Goal: Transaction & Acquisition: Purchase product/service

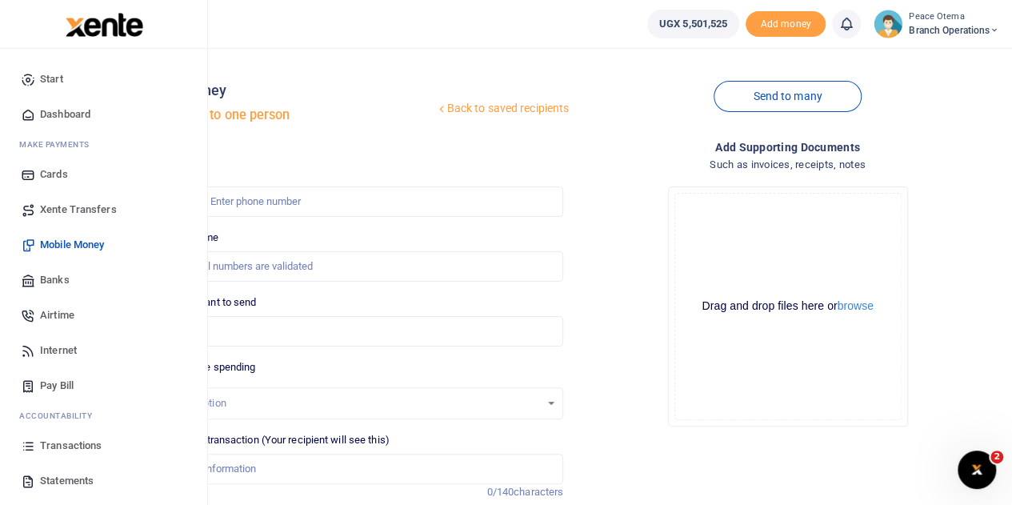
click at [53, 446] on span "Transactions" at bounding box center [71, 446] width 62 height 16
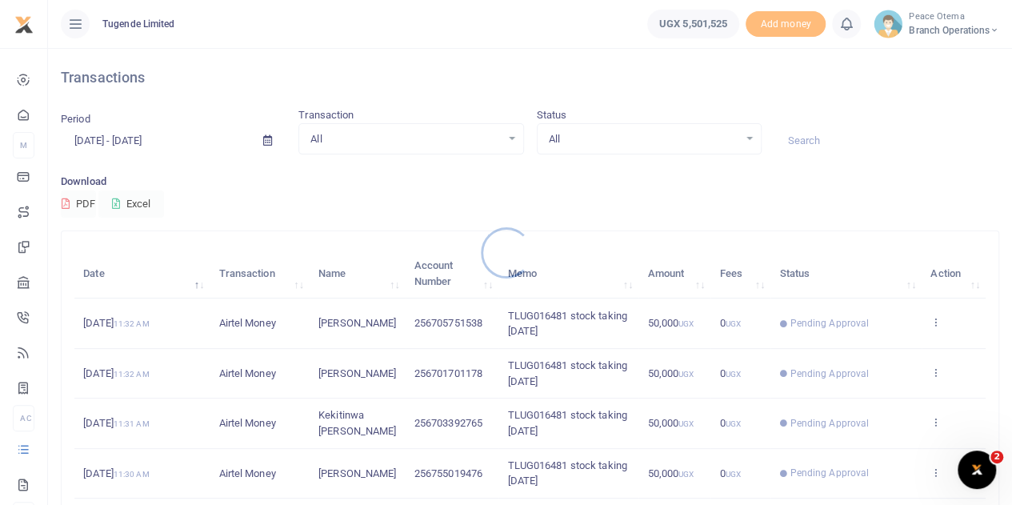
click at [801, 140] on div at bounding box center [506, 252] width 1012 height 505
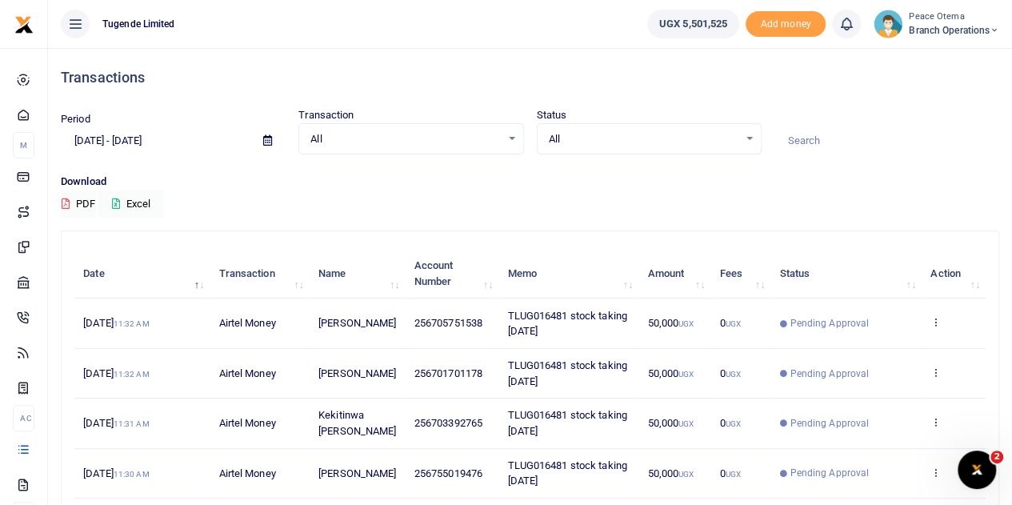
click at [801, 140] on input at bounding box center [886, 140] width 225 height 27
paste input "TLUG-016342"
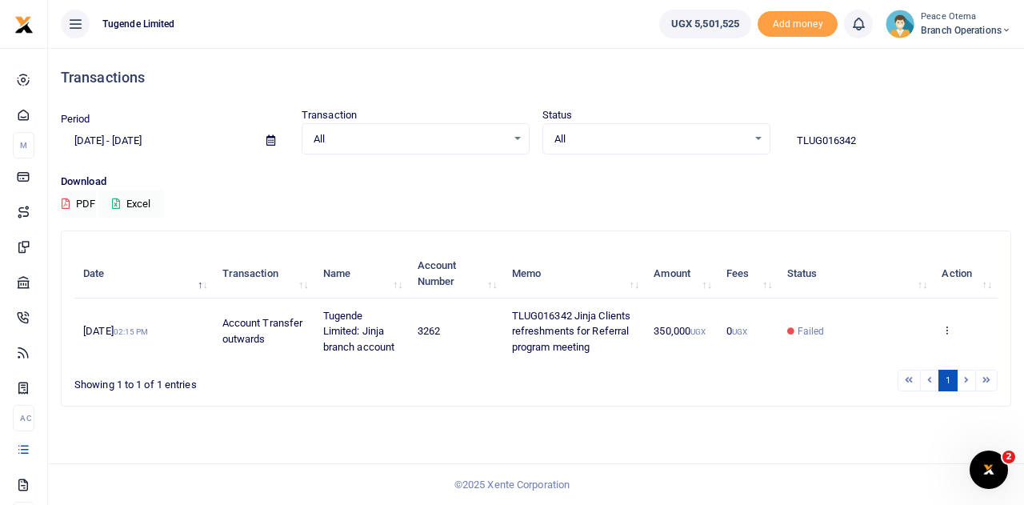
type input "TLUG016342"
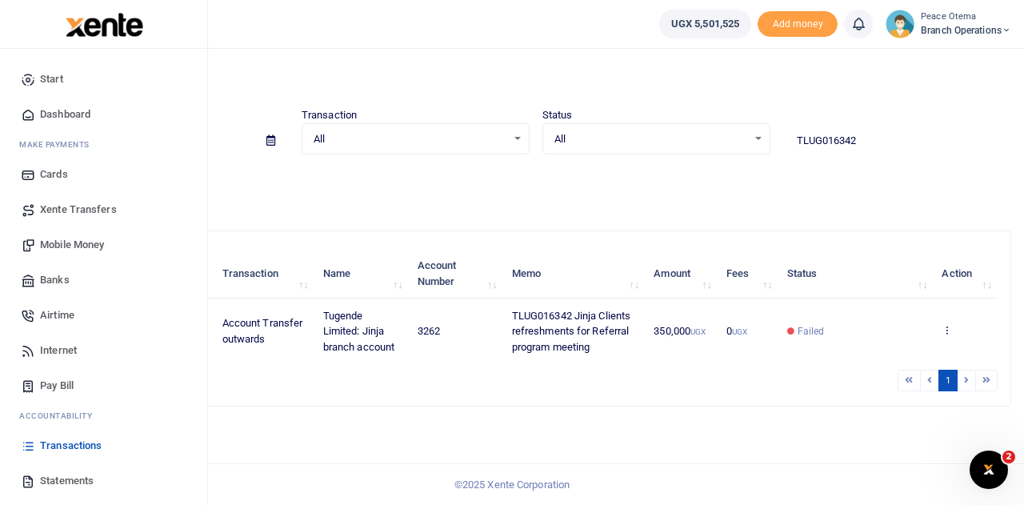
click at [67, 207] on span "Xente Transfers" at bounding box center [78, 210] width 77 height 16
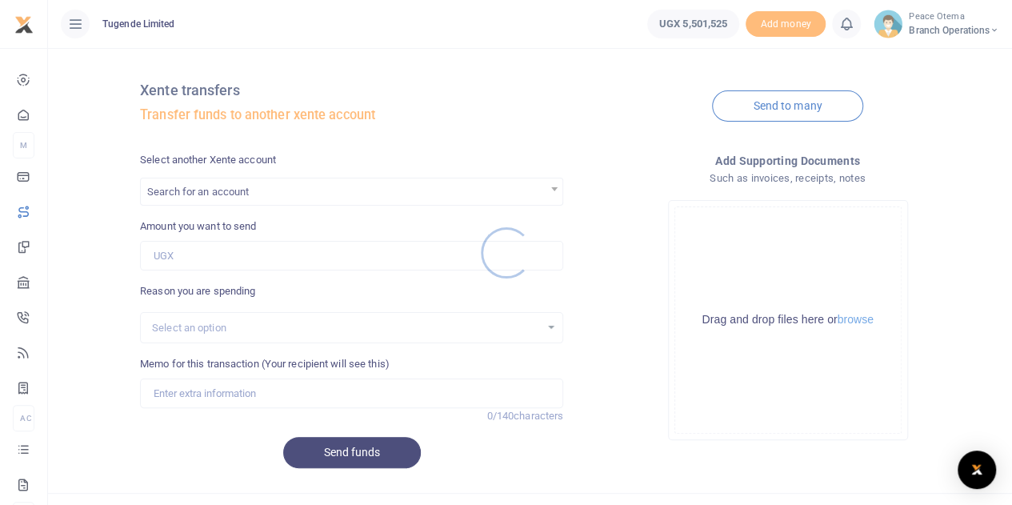
click at [220, 196] on div at bounding box center [506, 252] width 1012 height 505
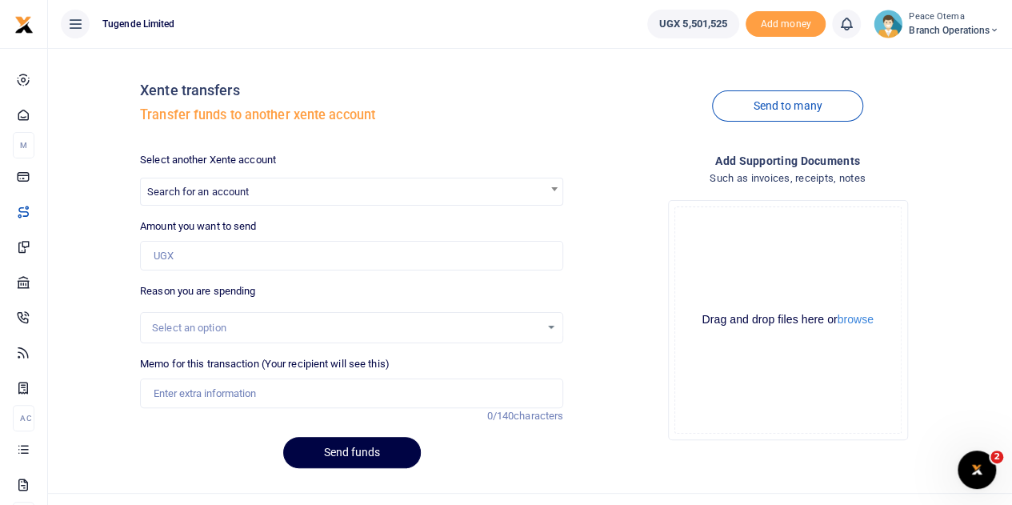
click at [220, 196] on div at bounding box center [506, 252] width 1012 height 505
click at [220, 196] on span "Search for an account" at bounding box center [198, 192] width 102 height 12
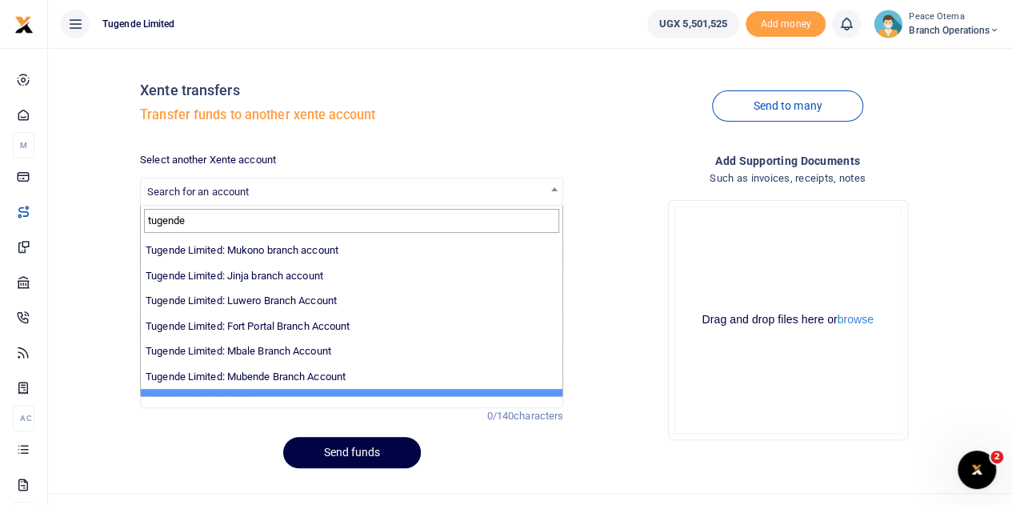
scroll to position [174, 0]
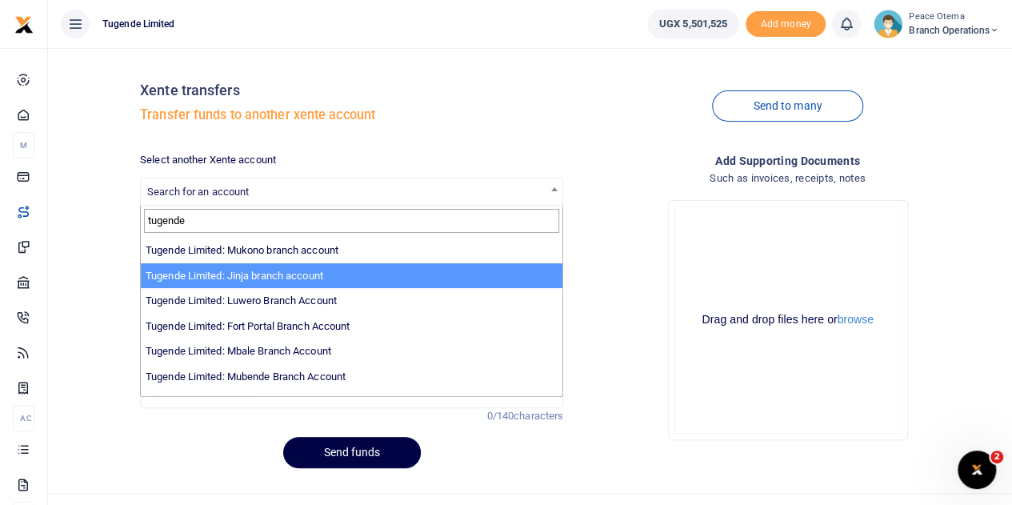
type input "tugende"
select select "3262"
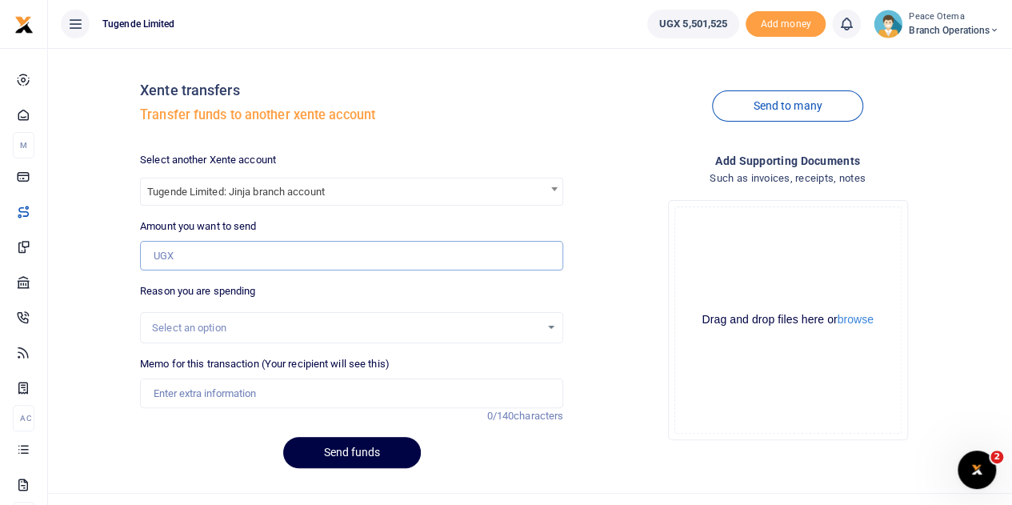
click at [200, 249] on input "Amount you want to send" at bounding box center [351, 256] width 423 height 30
click at [170, 251] on input "Amount you want to send" at bounding box center [351, 256] width 423 height 30
paste input "350,000.00"
type input "350,000"
click at [187, 393] on input "Memo for this transaction (Your recipient will see this)" at bounding box center [351, 393] width 423 height 30
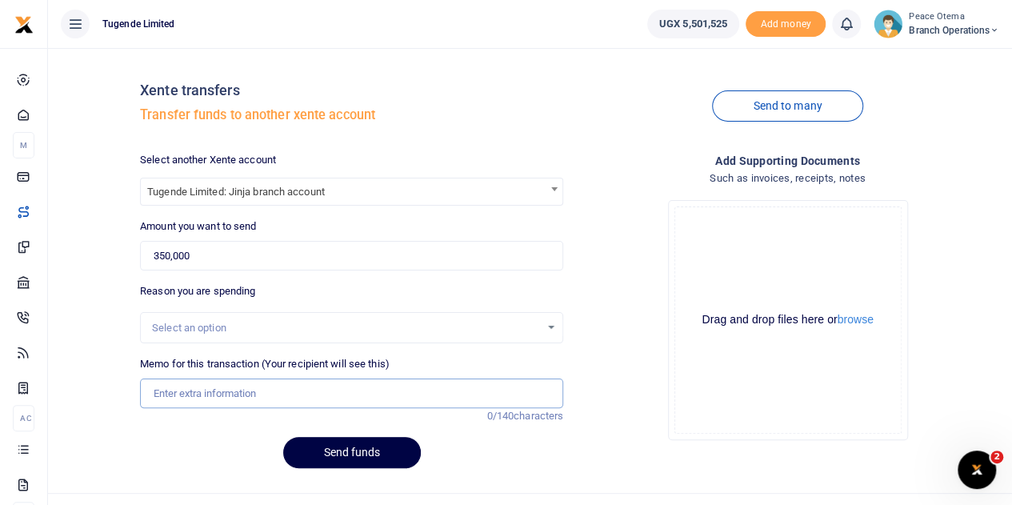
paste input "TLUG-016342"
click at [235, 390] on input "TLUG016342" at bounding box center [351, 393] width 423 height 30
type input "TLUG016342 Jinja Clients refreshments for Referral program meeting"
click at [336, 453] on button "Send funds" at bounding box center [352, 452] width 138 height 31
click at [227, 188] on span "Search for an account" at bounding box center [198, 192] width 102 height 12
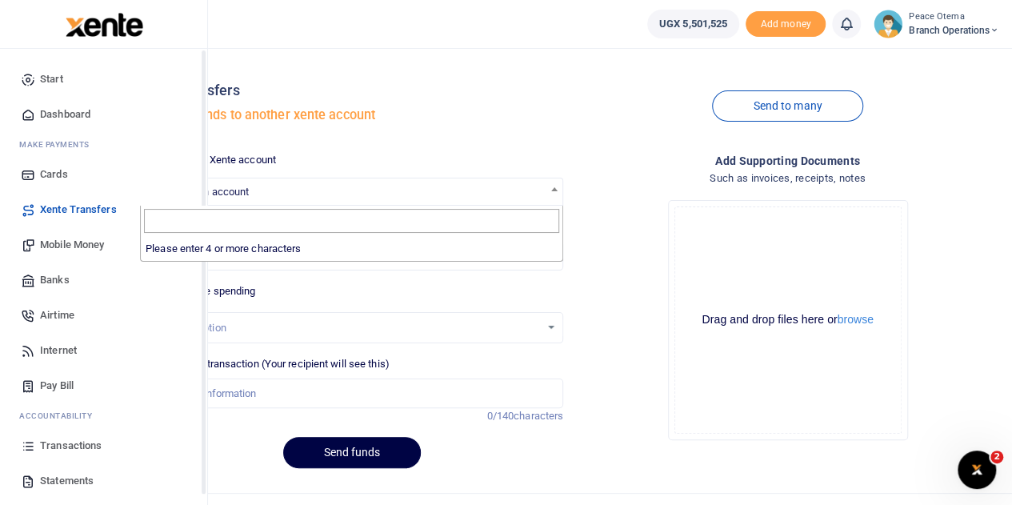
click at [68, 449] on span "Transactions" at bounding box center [71, 446] width 62 height 16
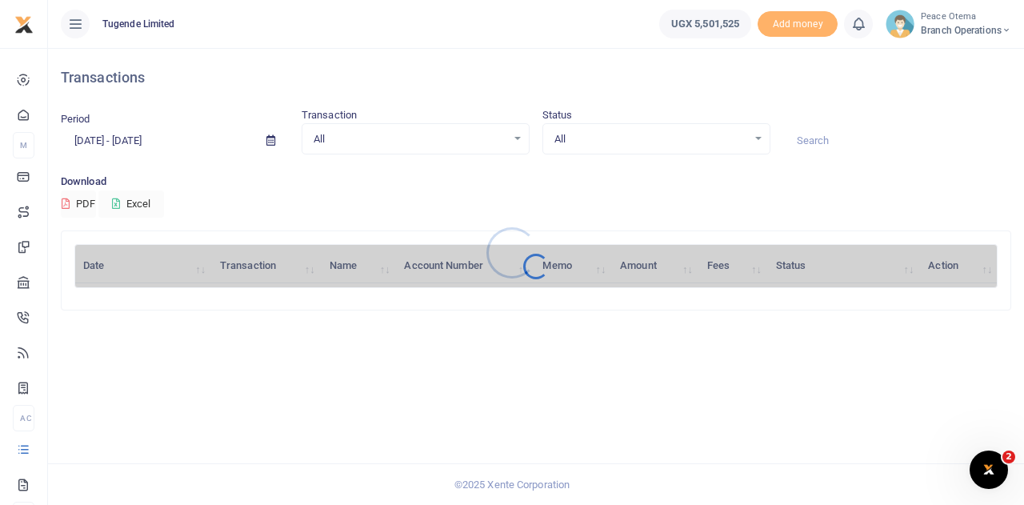
click at [822, 143] on div at bounding box center [512, 252] width 1024 height 505
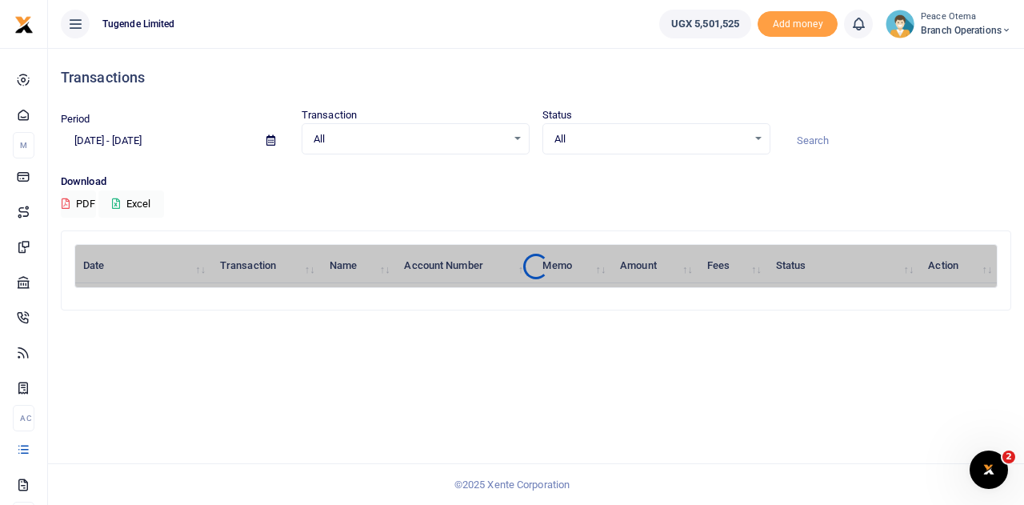
click at [822, 143] on input at bounding box center [897, 140] width 228 height 27
paste input "TLUG-016497"
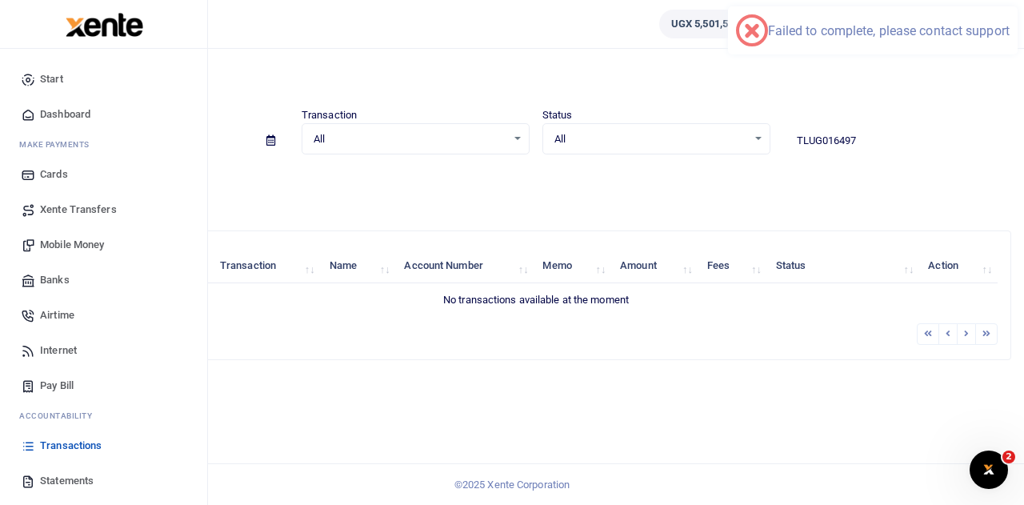
type input "TLUG016497"
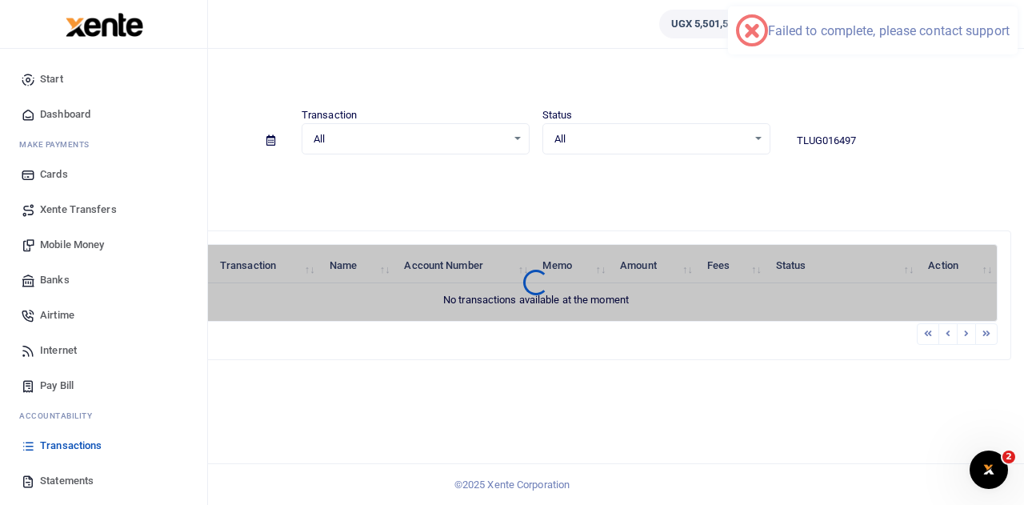
click at [72, 210] on span "Xente Transfers" at bounding box center [78, 210] width 77 height 16
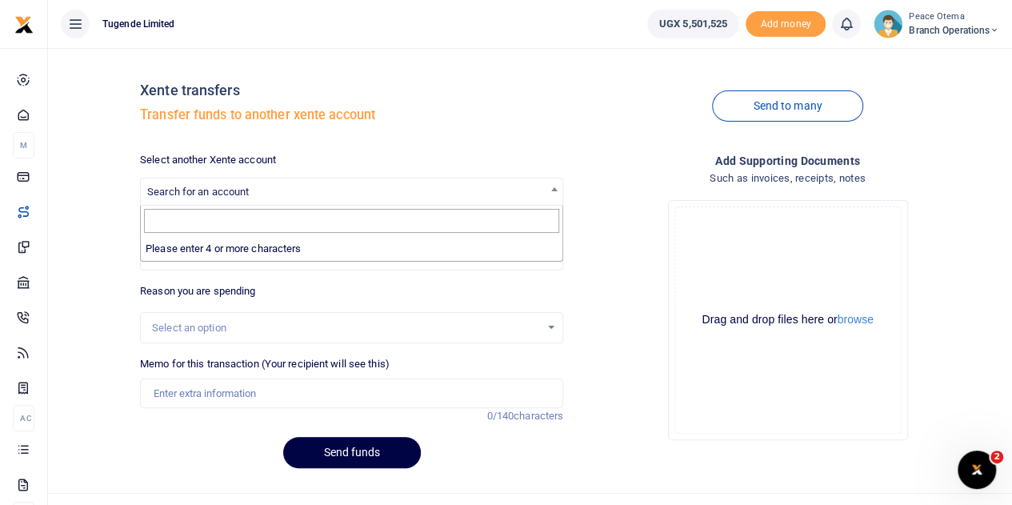
click at [239, 194] on span "Search for an account" at bounding box center [198, 192] width 102 height 12
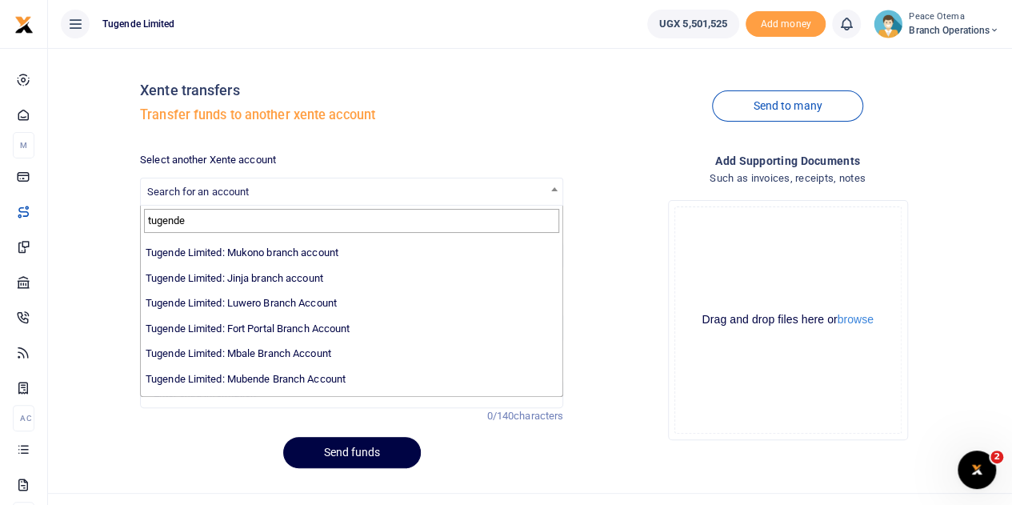
scroll to position [179, 0]
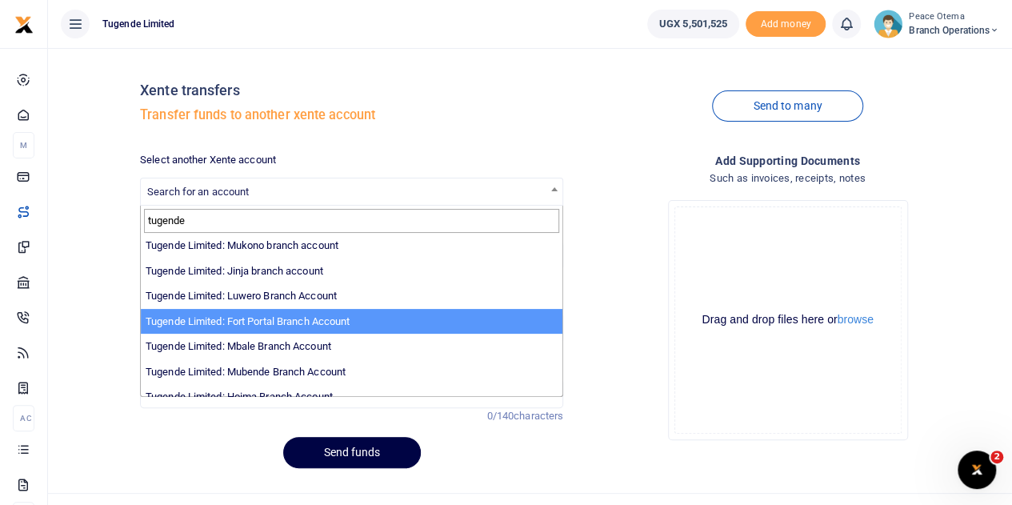
type input "tugende"
select select "3346"
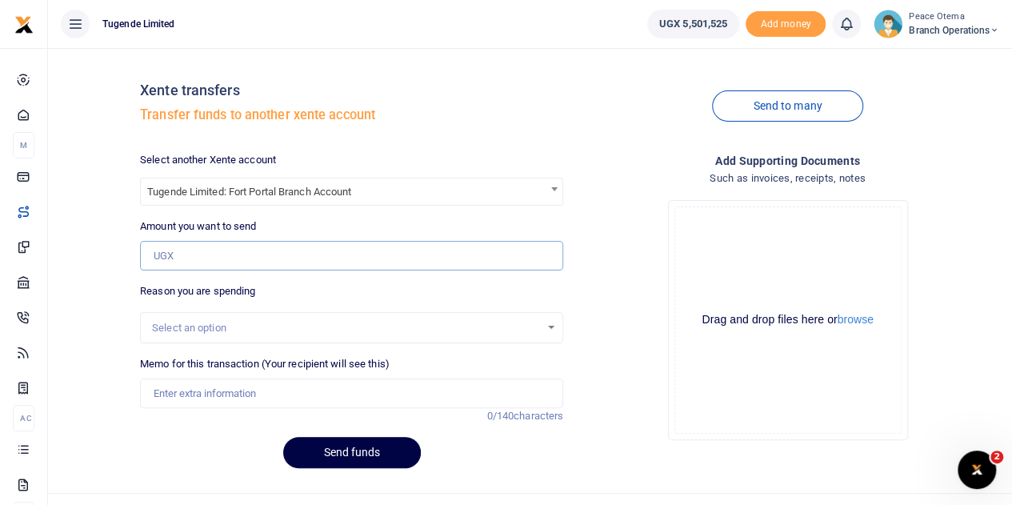
click at [189, 245] on input "Amount you want to send" at bounding box center [351, 256] width 423 height 30
click at [174, 246] on input "Amount you want to send" at bounding box center [351, 256] width 423 height 30
paste input "93,000.00"
type input "93,000"
click at [197, 402] on input "Memo for this transaction (Your recipient will see this)" at bounding box center [351, 393] width 423 height 30
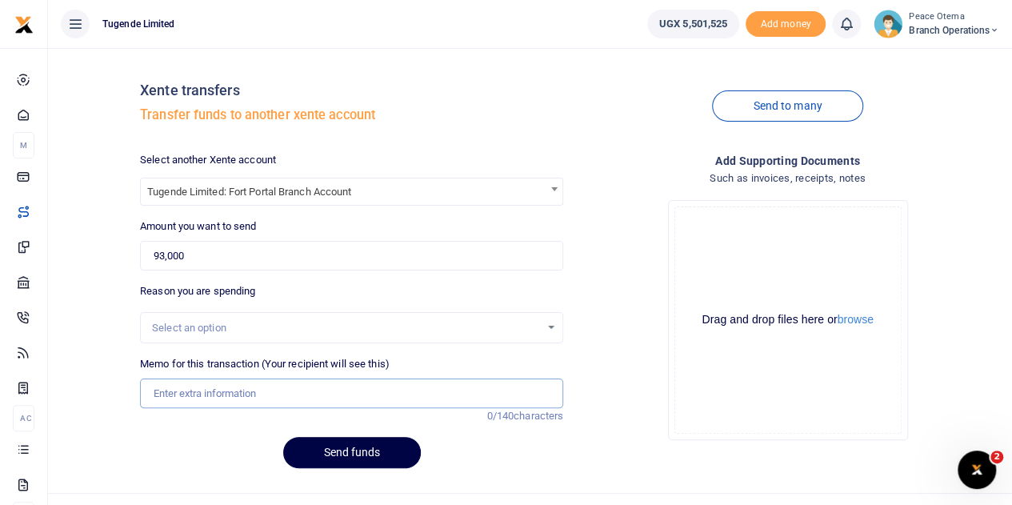
paste input "TLUG-016497"
click at [251, 394] on input "TLUG016497" at bounding box center [351, 393] width 423 height 30
click at [234, 384] on input "TLUG016497" at bounding box center [351, 393] width 423 height 30
paste input "Hoima Sales Training Lunch Facilitation"
type input "TLUG016497 Hoima Sales Training Lunch Facilitation"
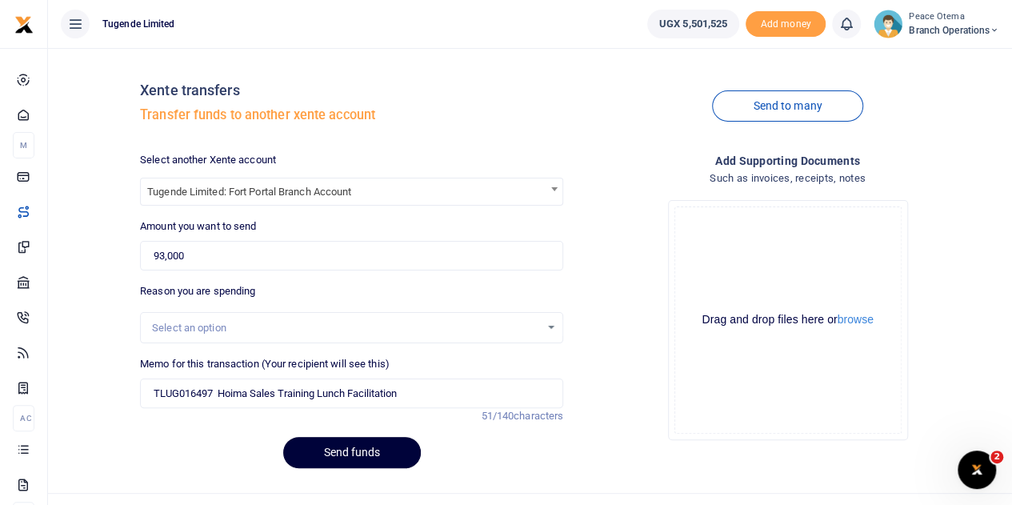
click at [358, 447] on button "Send funds" at bounding box center [352, 452] width 138 height 31
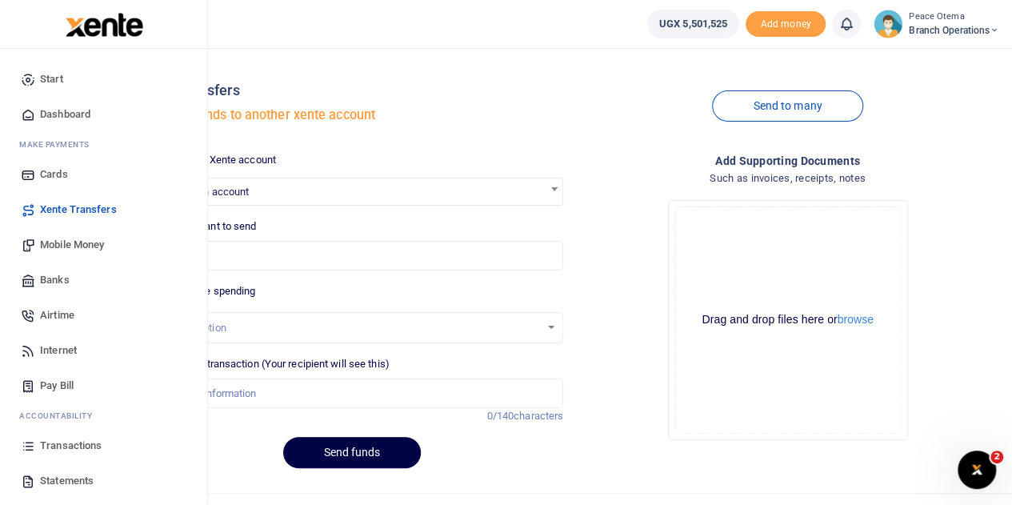
click at [69, 249] on span "Mobile Money" at bounding box center [72, 245] width 64 height 16
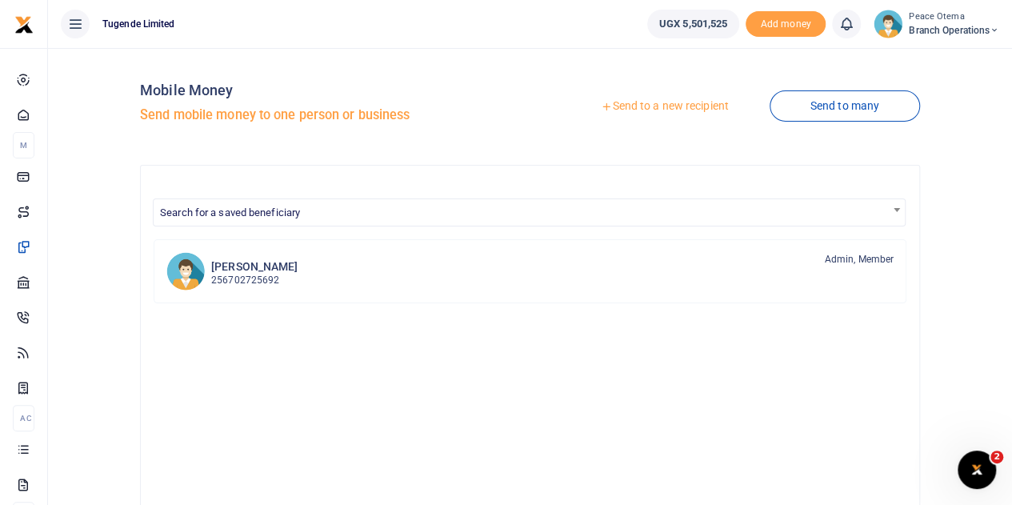
click at [601, 108] on icon at bounding box center [606, 106] width 11 height 11
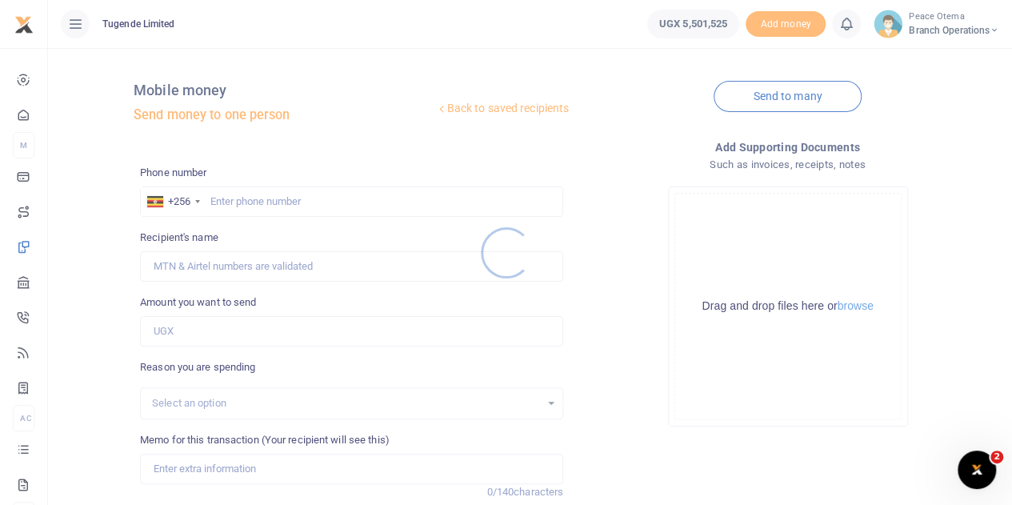
click at [218, 202] on div at bounding box center [506, 252] width 1012 height 505
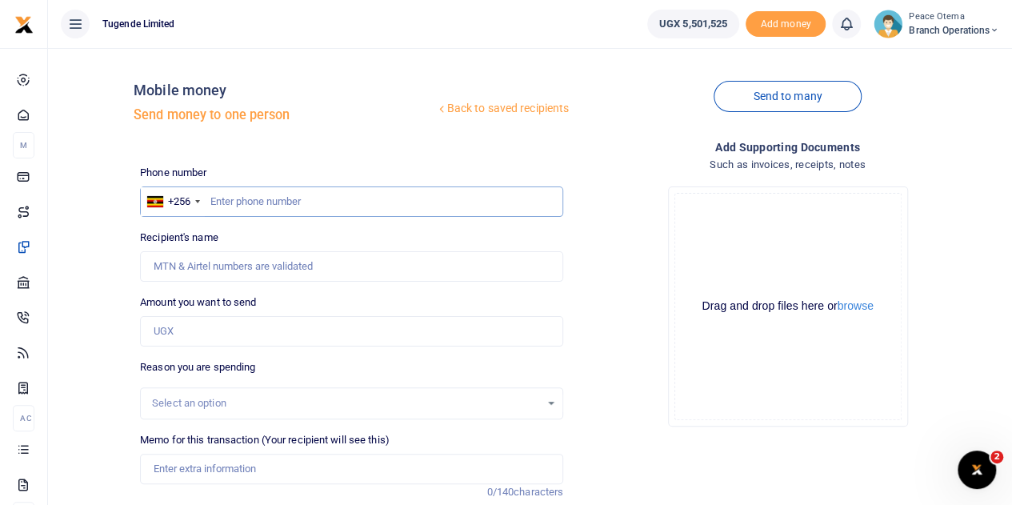
click at [218, 202] on input "text" at bounding box center [351, 201] width 423 height 30
type input "703965124"
type input "Nayiga Christine"
click at [179, 332] on input "Amount you want to send" at bounding box center [351, 331] width 423 height 30
type input "385,000"
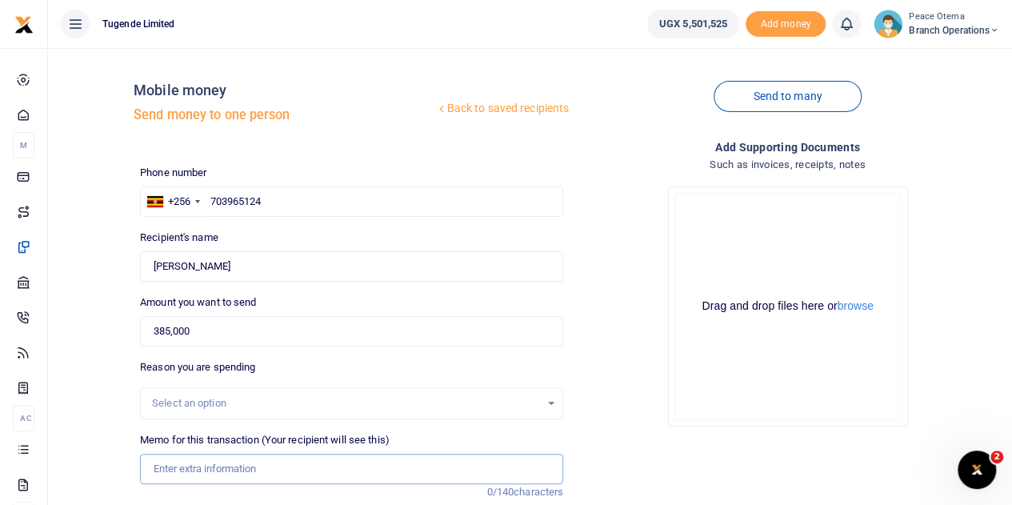
click at [206, 463] on input "Memo for this transaction (Your recipient will see this)" at bounding box center [351, 469] width 423 height 30
click at [160, 476] on input "Memo for this transaction (Your recipient will see this)" at bounding box center [351, 469] width 423 height 30
paste input "TLUG-016493"
click at [228, 467] on input "TLUG016493" at bounding box center [351, 469] width 423 height 30
click at [253, 466] on input "TLUG016493 and" at bounding box center [351, 469] width 423 height 30
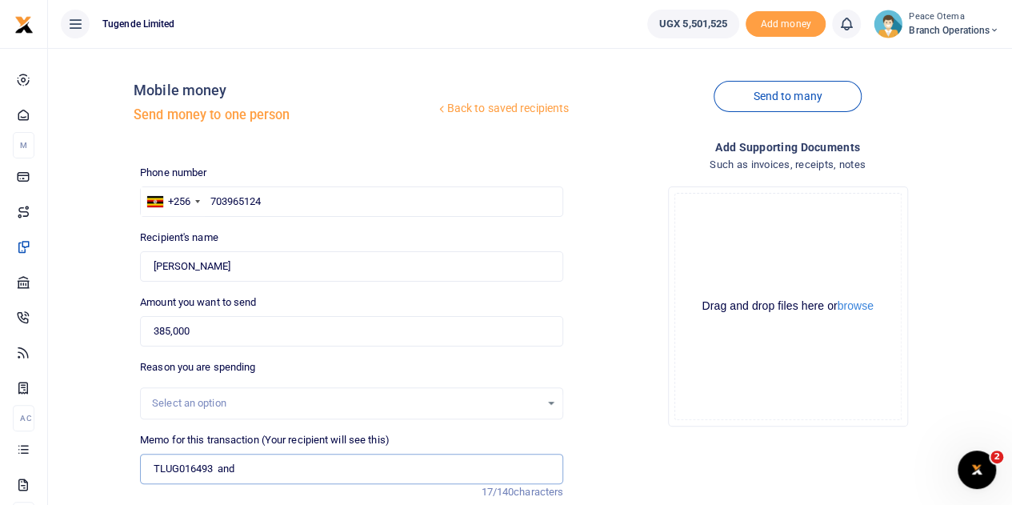
paste input "TLUG-016492"
click at [334, 461] on input "TLUG016493 and TLUG016492" at bounding box center [351, 469] width 423 height 30
click at [322, 468] on input "TLUG016493 and TLUG016492" at bounding box center [351, 469] width 423 height 30
paste input "Lunch during Induction - Seamus Amanya"
click at [533, 462] on input "TLUG016493 and TLUG016492 Lunch during Induction Seamus Amanya" at bounding box center [351, 469] width 423 height 30
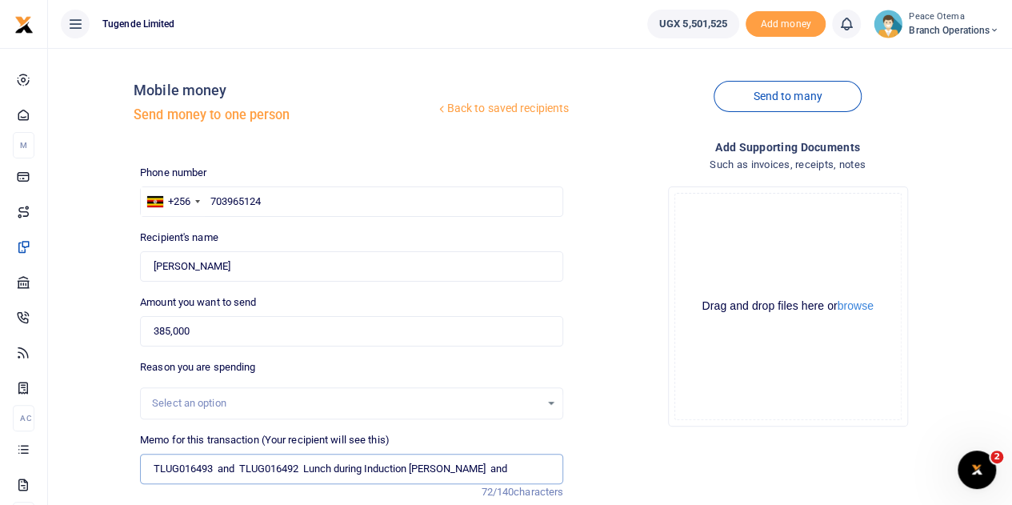
click at [538, 474] on input "TLUG016493 and TLUG016492 Lunch during Induction Seamus Amanya and" at bounding box center [351, 469] width 423 height 30
paste input "HQ Expense 01st September to 6th September 2025."
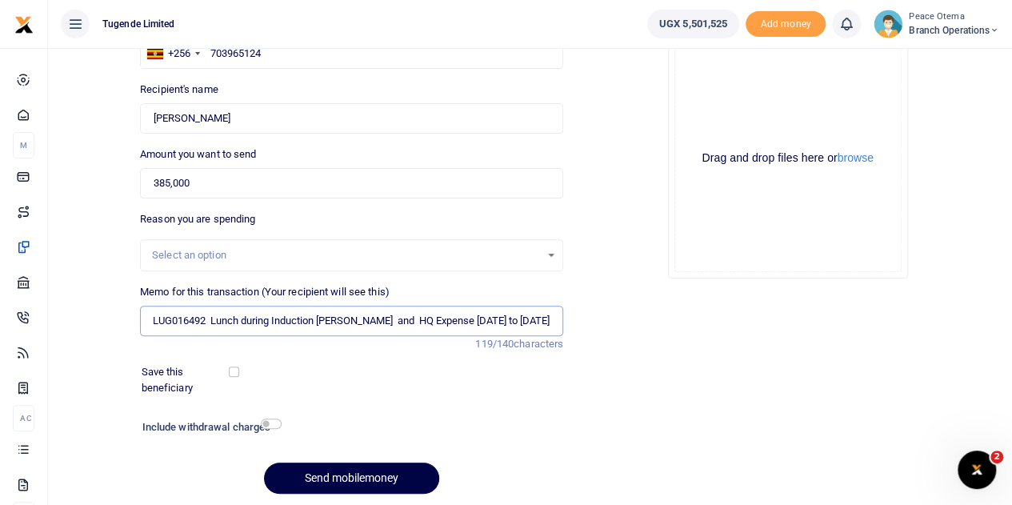
scroll to position [202, 0]
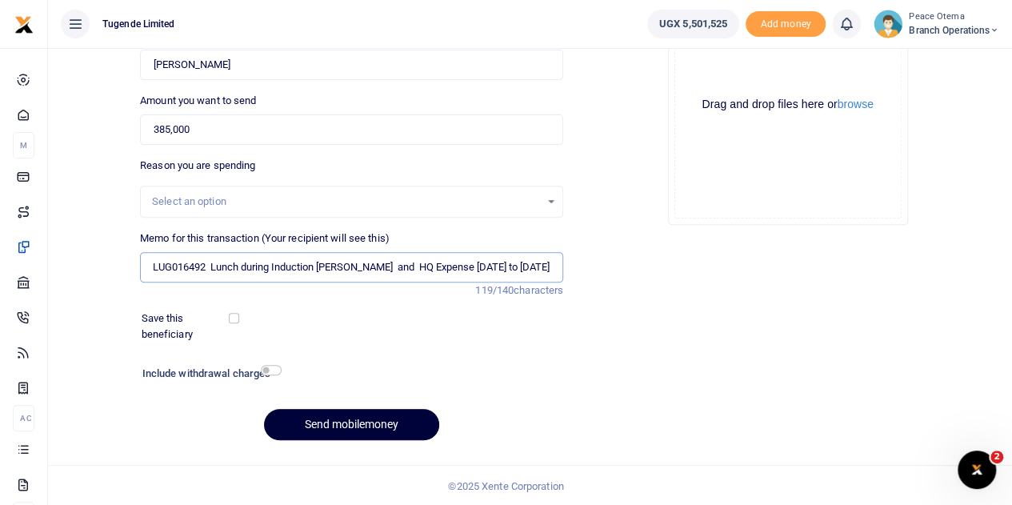
type input "TLUG016493 and TLUG016492 Lunch during Induction Seamus Amanya and HQ Expense 0…"
click at [328, 422] on button "Send mobilemoney" at bounding box center [351, 424] width 175 height 31
